Goal: Check status: Check status

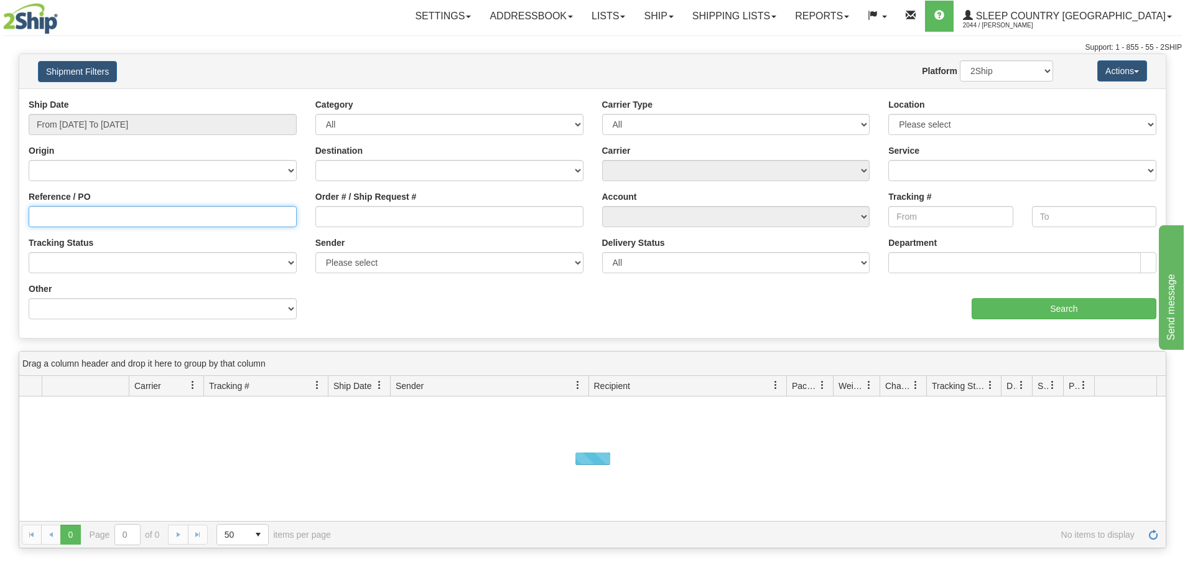
click at [190, 216] on input "Reference / PO" at bounding box center [163, 216] width 268 height 21
paste input "1056993"
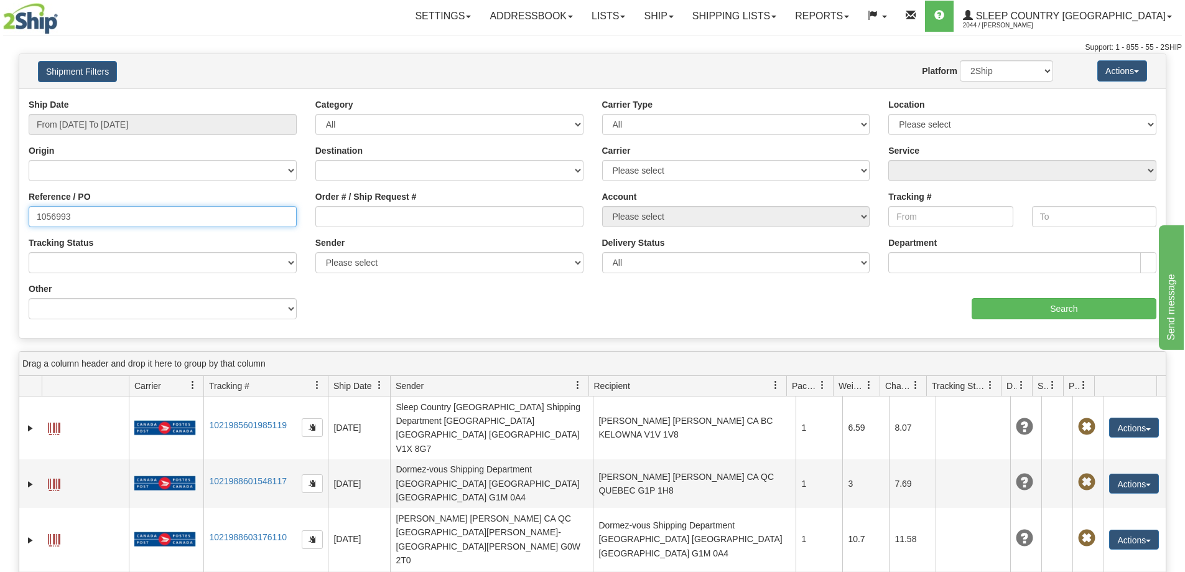
type input "1056993"
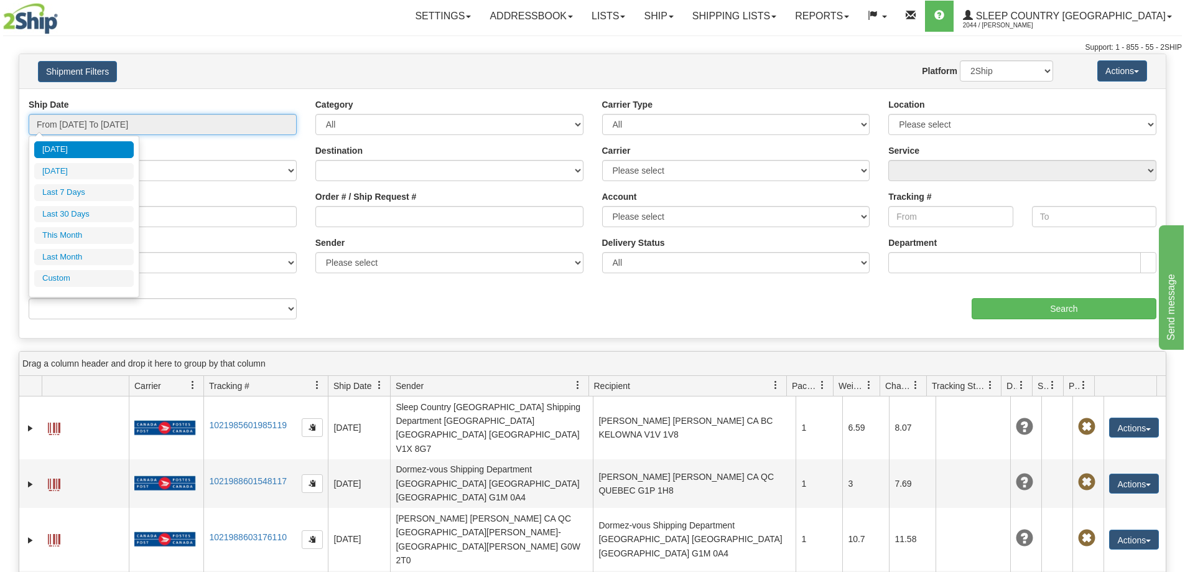
click at [132, 116] on input "From [DATE] To [DATE]" at bounding box center [163, 124] width 268 height 21
click at [79, 206] on li "Last 30 Days" at bounding box center [84, 214] width 100 height 17
type input "From [DATE] To [DATE]"
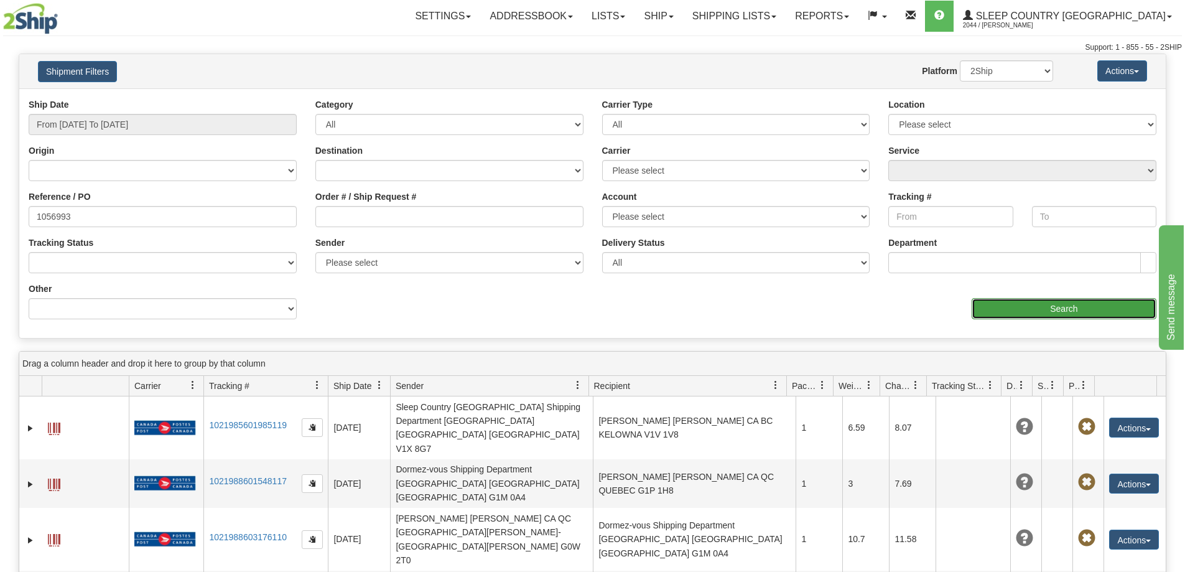
click at [1011, 313] on input "Search" at bounding box center [1063, 308] width 185 height 21
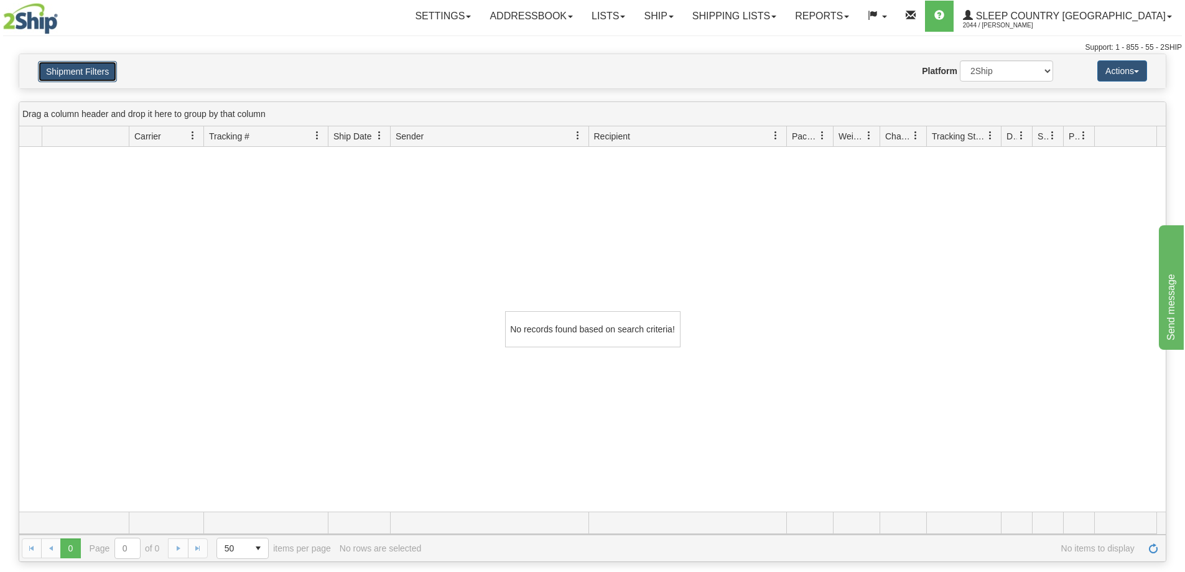
click at [88, 75] on button "Shipment Filters" at bounding box center [77, 71] width 79 height 21
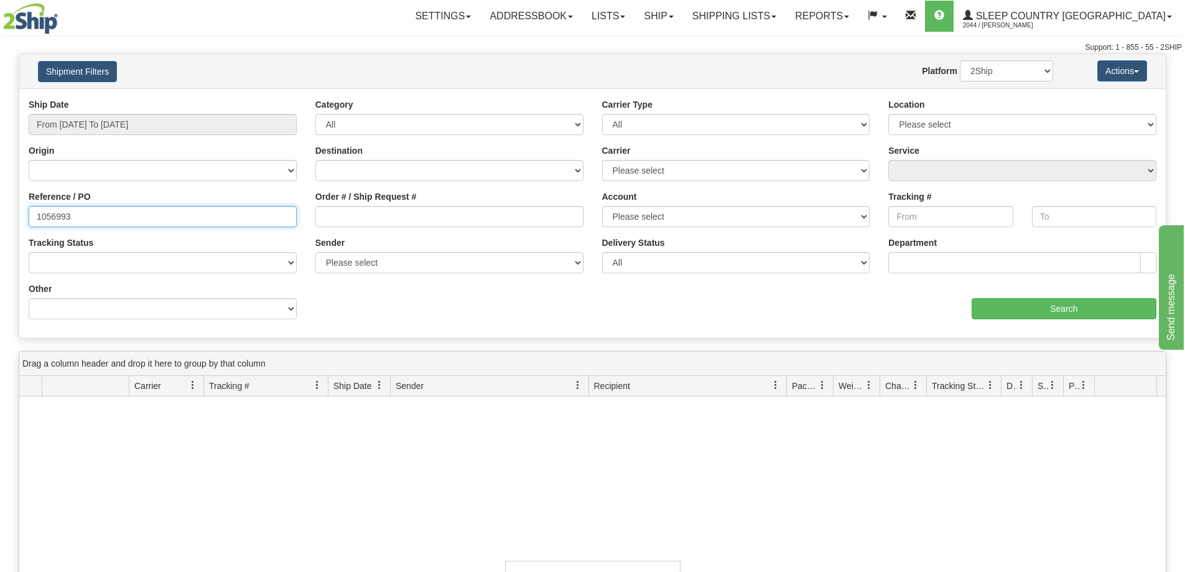
click at [142, 216] on input "1056993" at bounding box center [163, 216] width 268 height 21
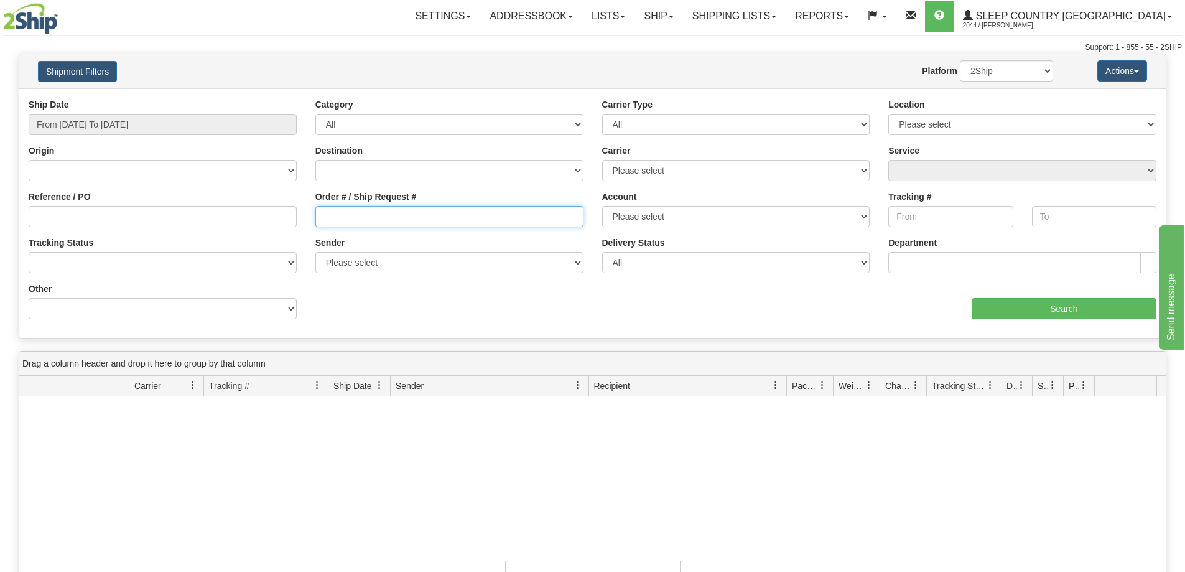
click at [387, 223] on input "Order # / Ship Request #" at bounding box center [449, 216] width 268 height 21
paste input "1056993"
type input "1056993"
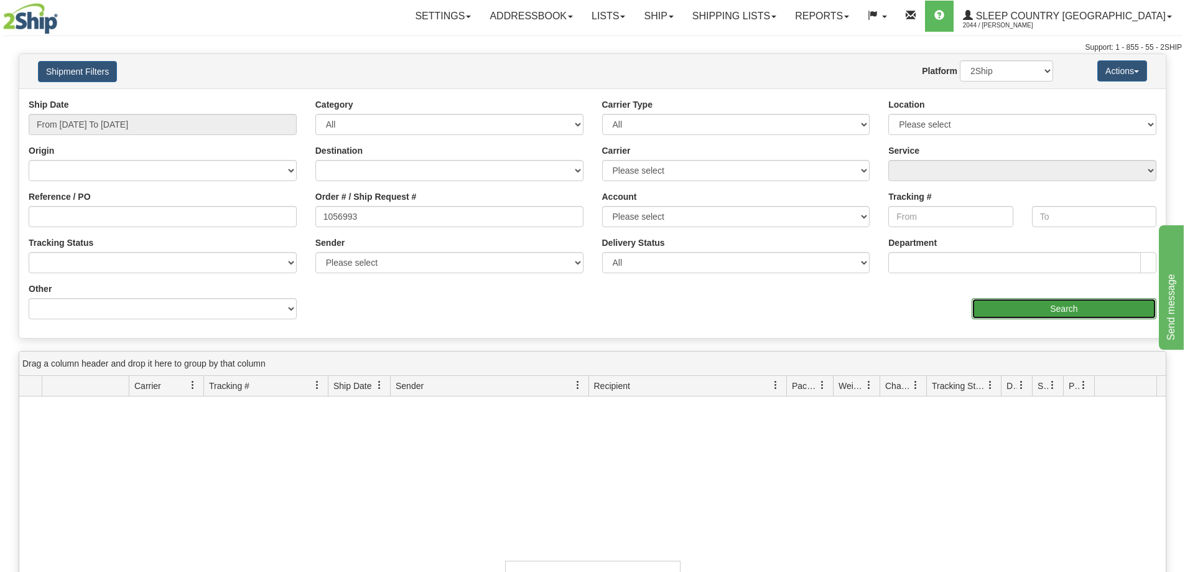
click at [1060, 305] on input "Search" at bounding box center [1063, 308] width 185 height 21
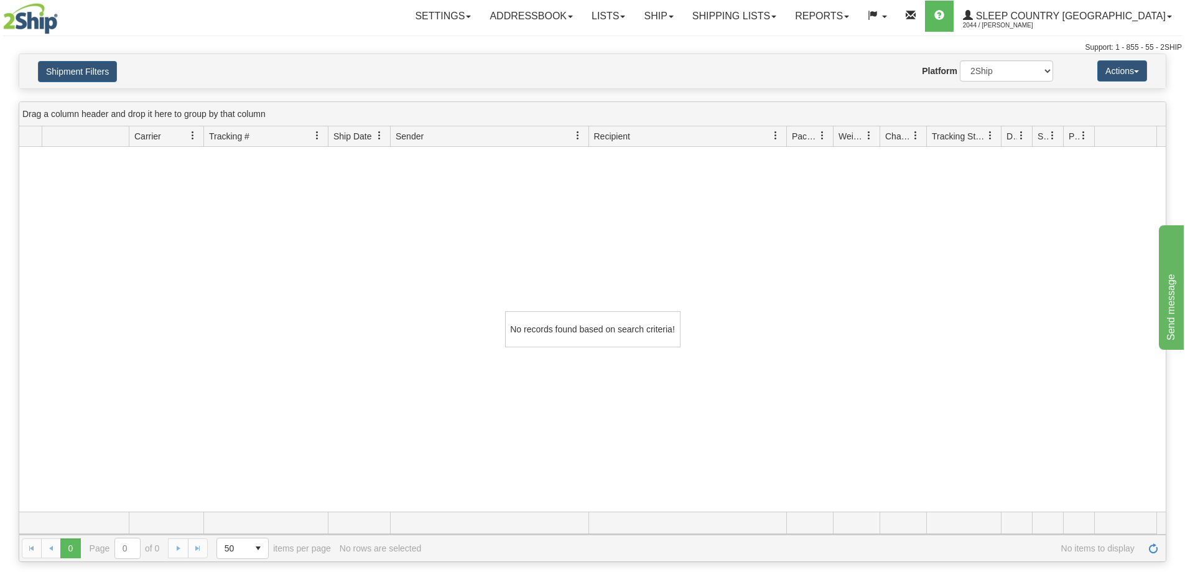
click at [195, 364] on div "No records found based on search criteria!" at bounding box center [592, 329] width 1146 height 364
click at [90, 73] on button "Shipment Filters" at bounding box center [77, 71] width 79 height 21
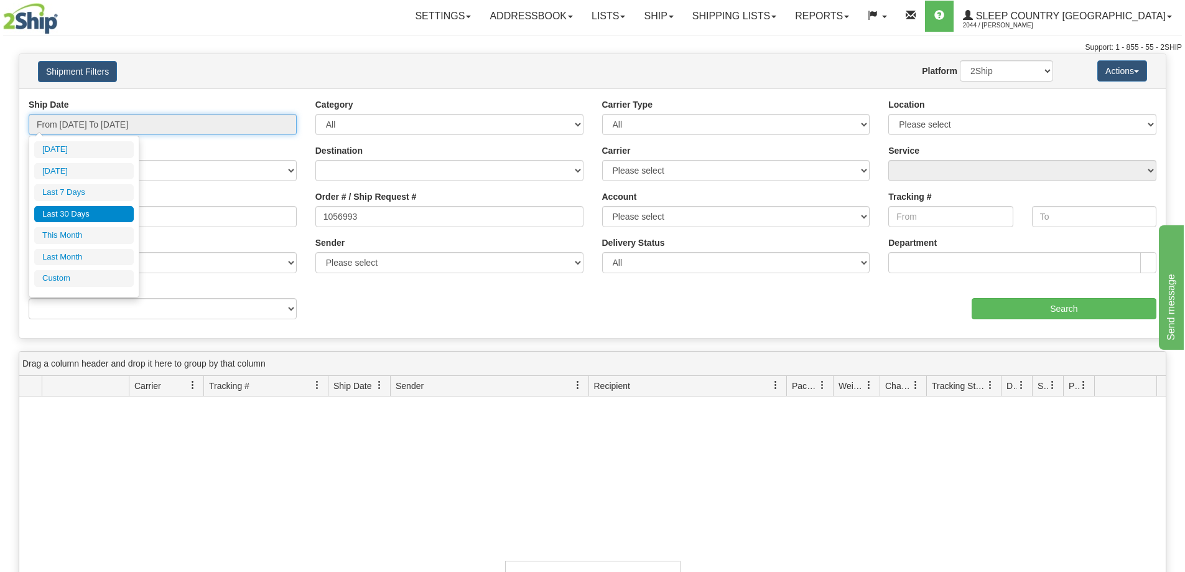
click at [111, 123] on input "From [DATE] To [DATE]" at bounding box center [163, 124] width 268 height 21
click at [104, 213] on li "Last 30 Days" at bounding box center [84, 214] width 100 height 17
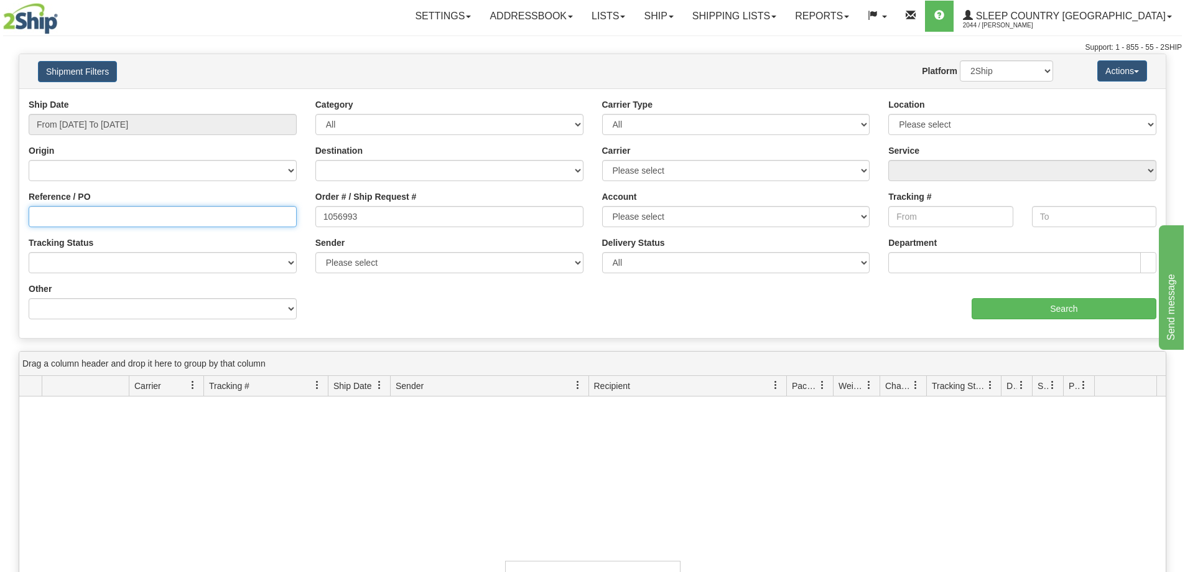
click at [246, 211] on input "Reference / PO" at bounding box center [163, 216] width 268 height 21
paste input "9000I048389"
type input "9000I048389"
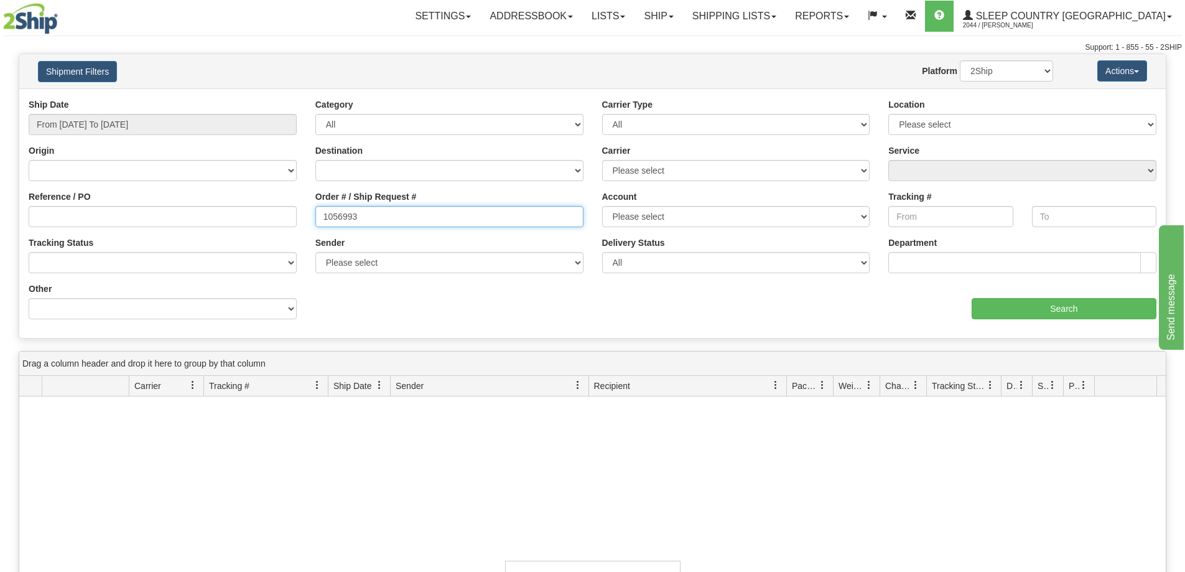
click at [371, 219] on input "1056993" at bounding box center [449, 216] width 268 height 21
paste input "9000I048389"
type input "9000I048389"
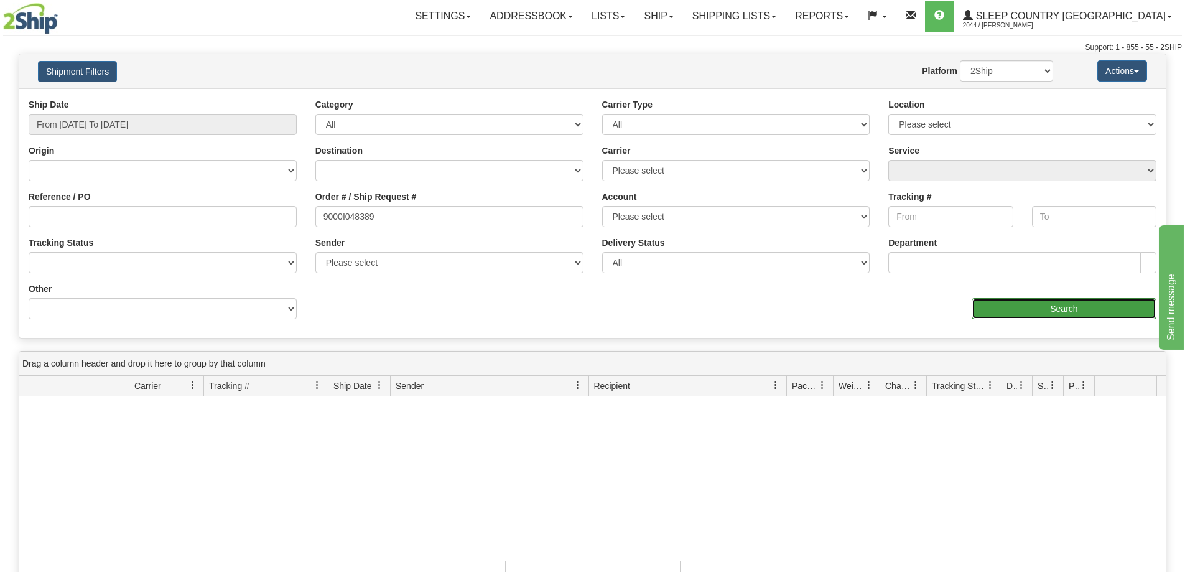
click at [1040, 301] on input "Search" at bounding box center [1063, 308] width 185 height 21
